Goal: Task Accomplishment & Management: Use online tool/utility

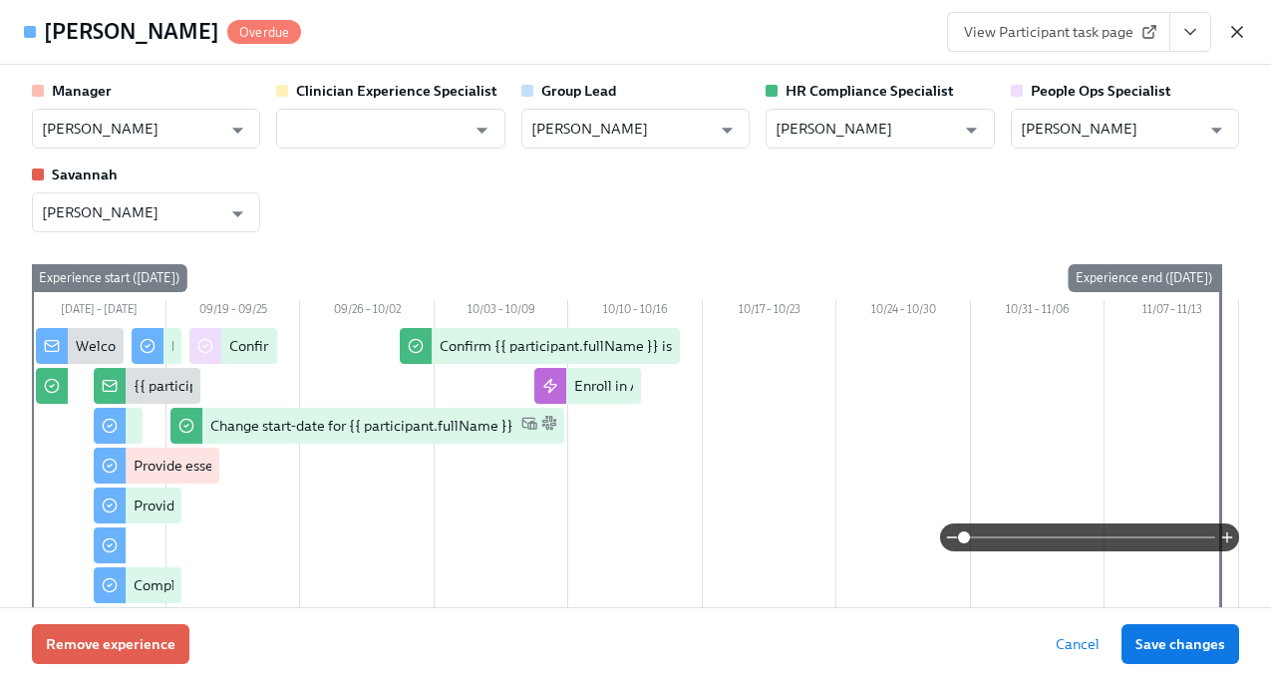
scroll to position [0, 24784]
click at [1240, 31] on icon "button" at bounding box center [1237, 32] width 20 height 20
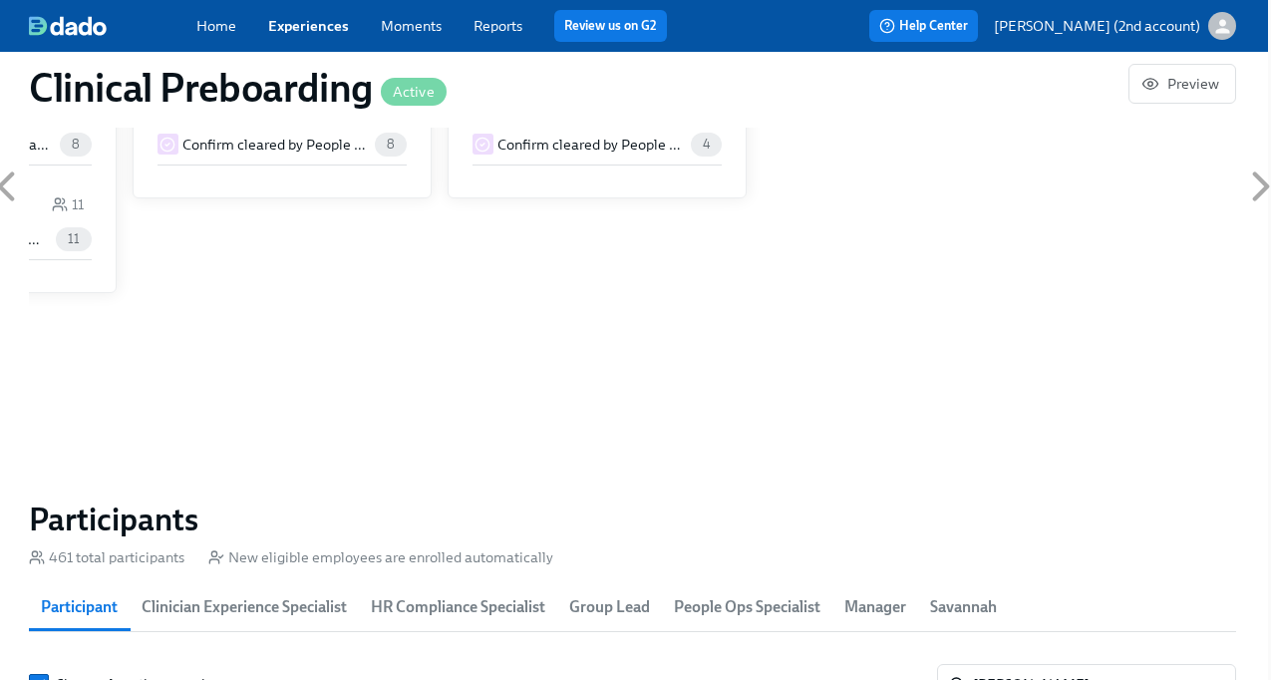
scroll to position [1928, 3]
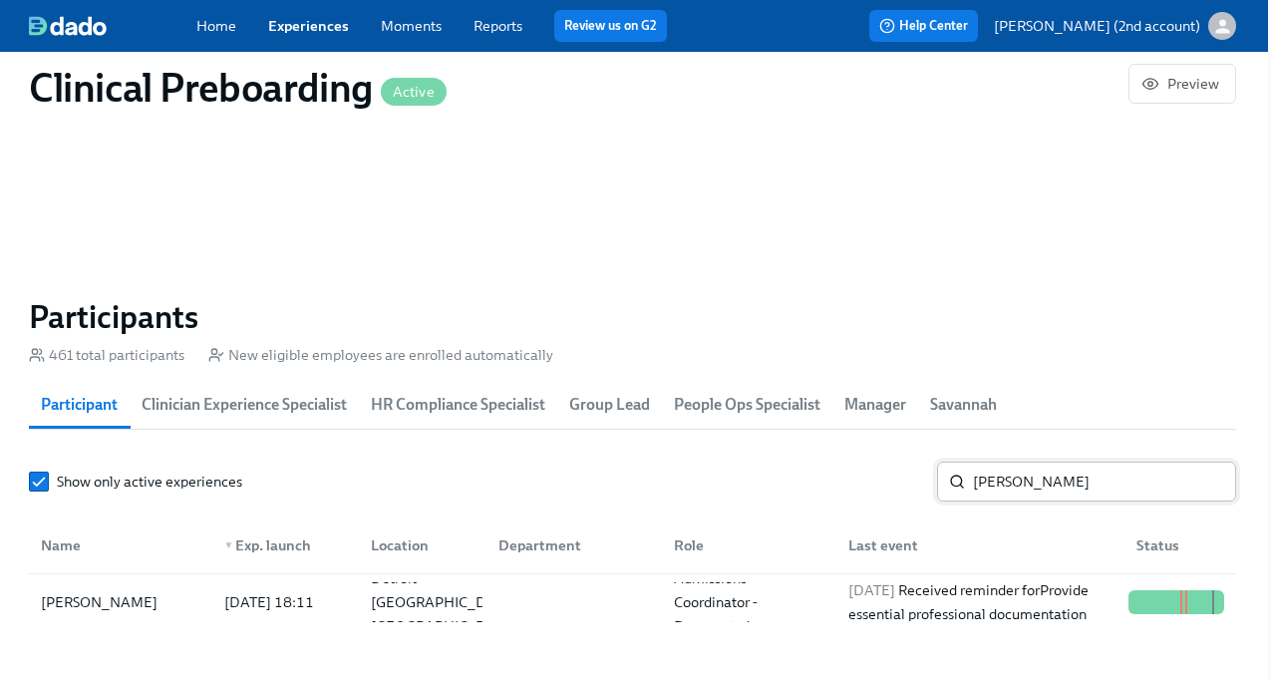
click at [1043, 488] on input "[PERSON_NAME]" at bounding box center [1104, 482] width 263 height 40
paste input "[PERSON_NAME]"
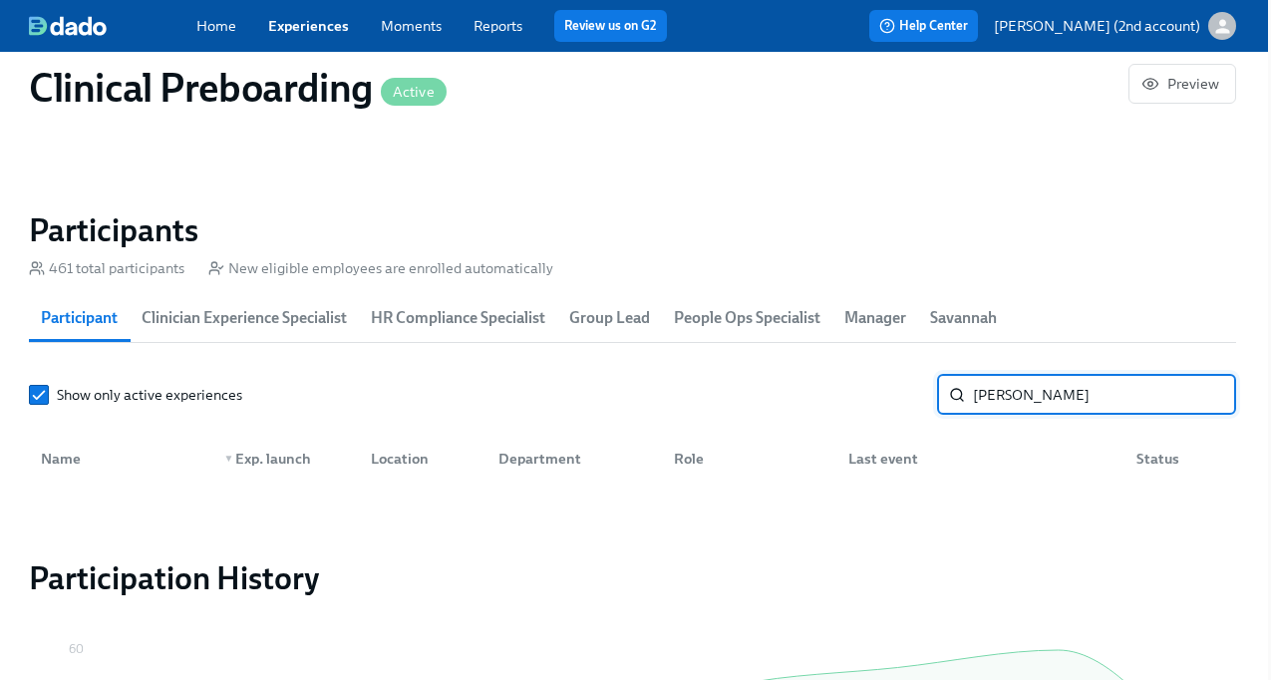
scroll to position [2023, 3]
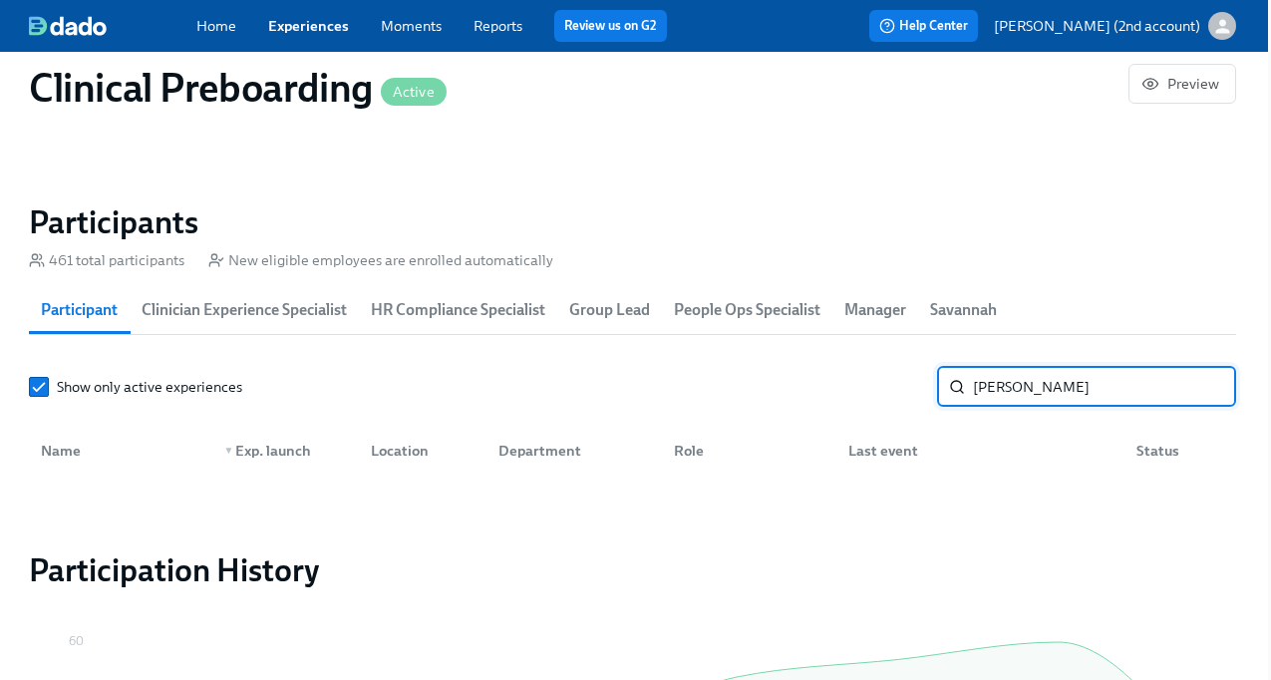
click at [1006, 393] on input "[PERSON_NAME]" at bounding box center [1104, 387] width 263 height 40
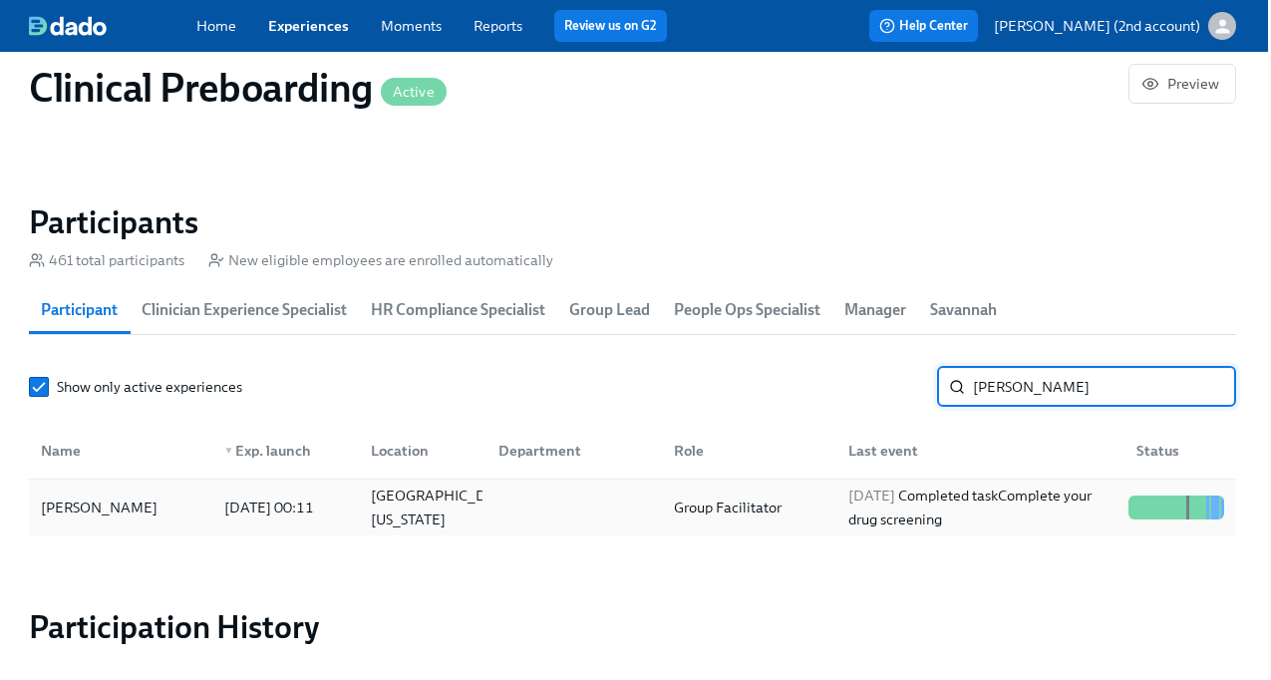
type input "[PERSON_NAME]"
click at [946, 503] on div "[DATE] Completed task Complete your drug screening" at bounding box center [980, 508] width 280 height 48
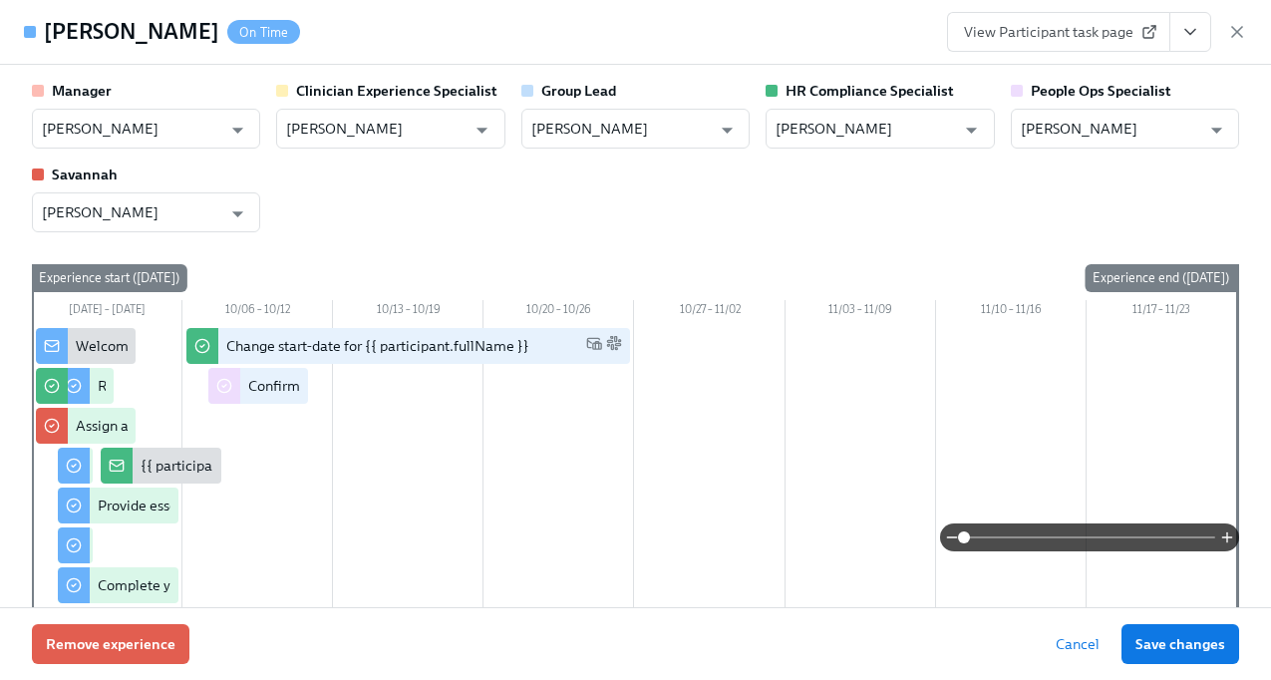
click at [1178, 41] on button "View task page" at bounding box center [1190, 32] width 42 height 40
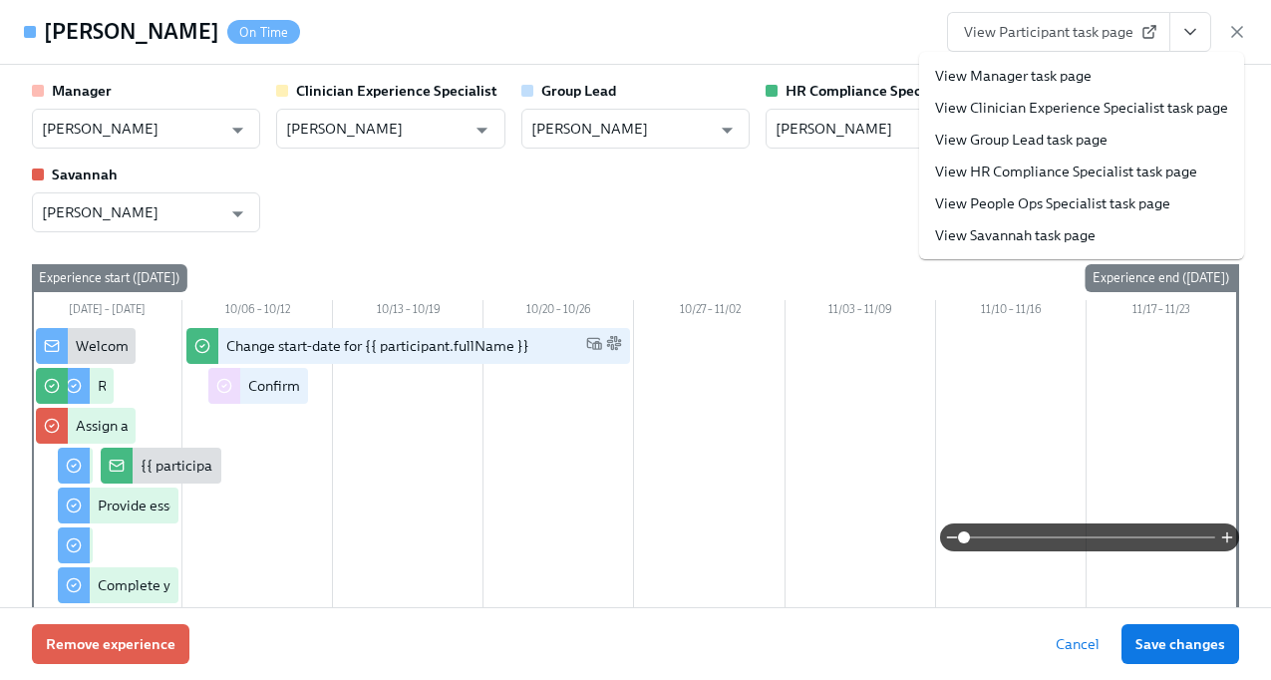
click at [1082, 201] on link "View People Ops Specialist task page" at bounding box center [1052, 203] width 235 height 20
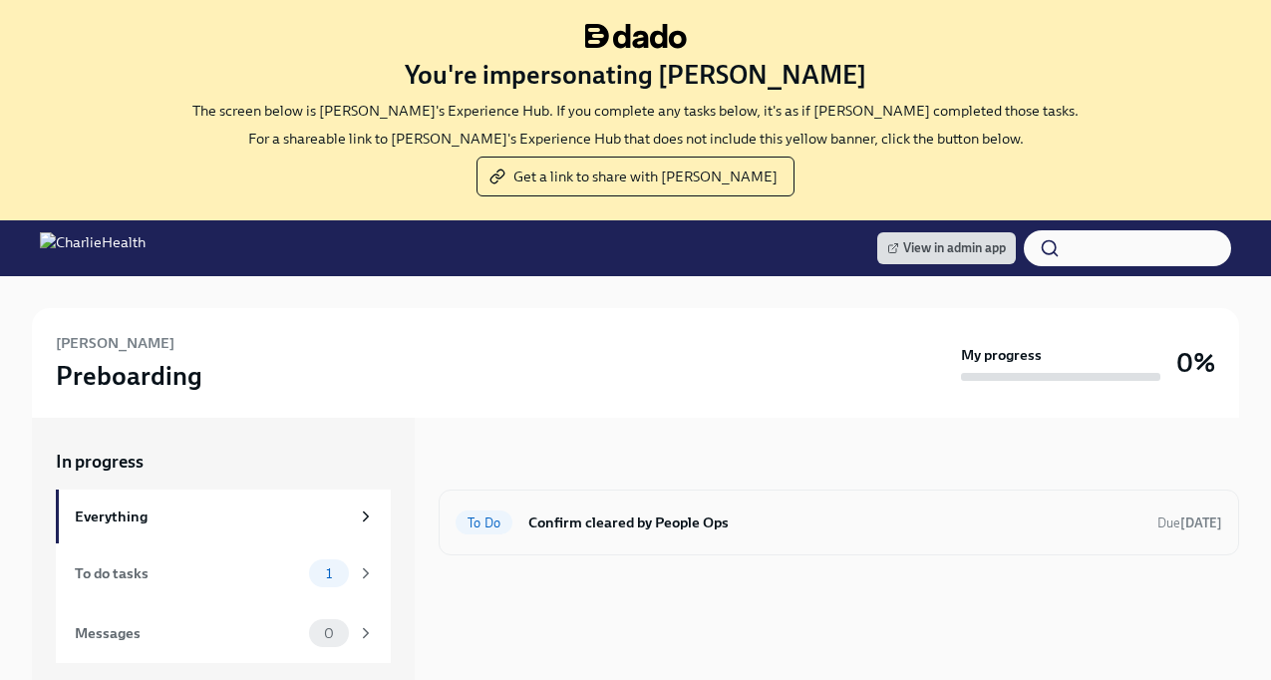
click at [538, 516] on h6 "Confirm cleared by People Ops" at bounding box center [834, 522] width 613 height 22
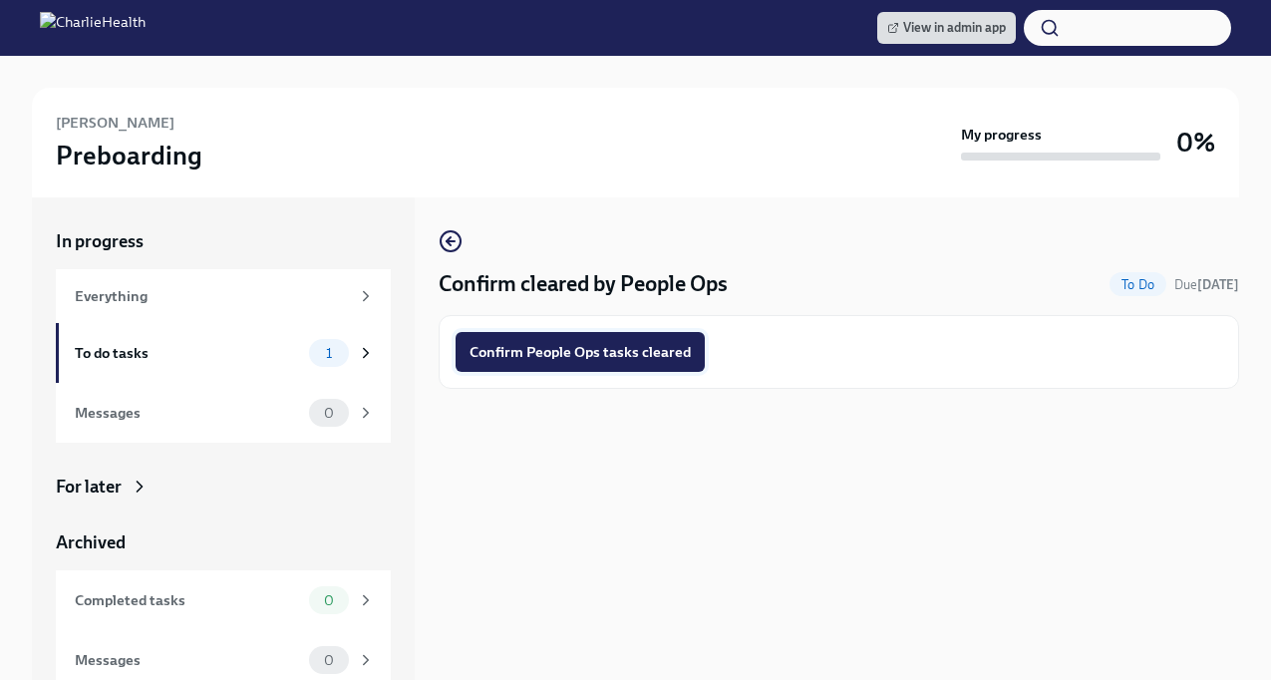
click at [552, 353] on span "Confirm People Ops tasks cleared" at bounding box center [580, 352] width 221 height 20
